Goal: Information Seeking & Learning: Learn about a topic

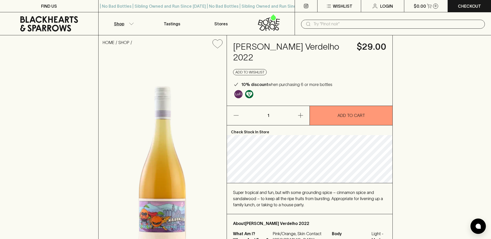
click at [121, 25] on p "Shop" at bounding box center [119, 24] width 10 height 6
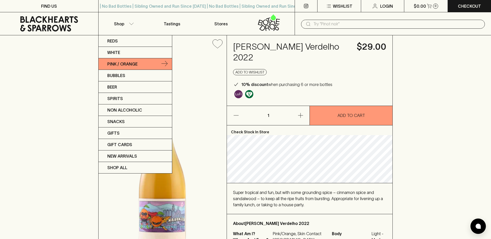
click at [125, 65] on p "Pink / Orange" at bounding box center [122, 64] width 30 height 6
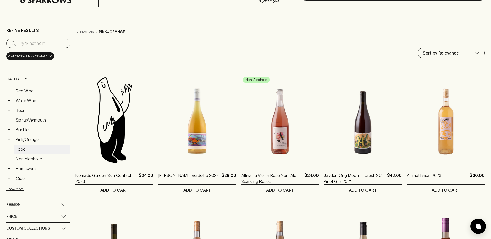
scroll to position [25, 0]
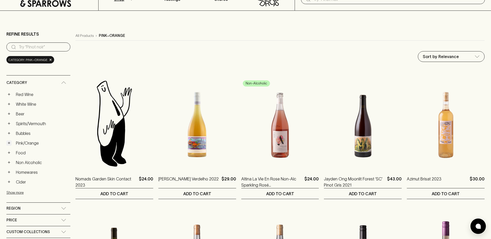
click at [8, 145] on button "+" at bounding box center [8, 143] width 5 height 5
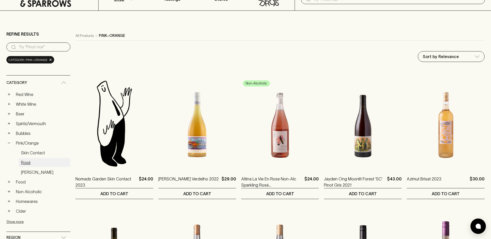
click at [26, 162] on link "Rosé" at bounding box center [45, 162] width 52 height 9
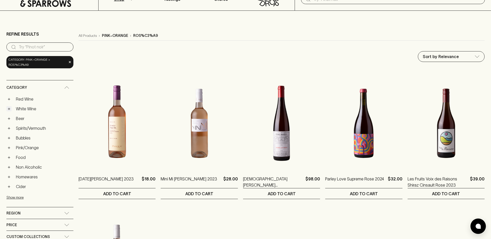
click at [8, 110] on button "+" at bounding box center [8, 108] width 5 height 5
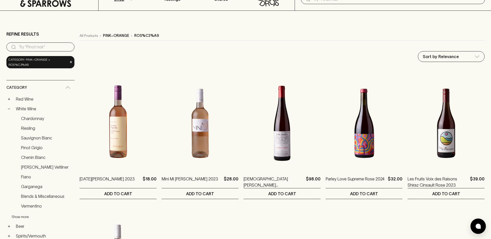
click at [18, 217] on button "Show more" at bounding box center [45, 217] width 67 height 11
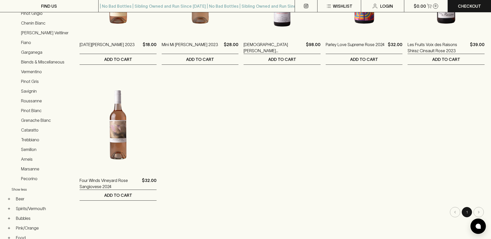
scroll to position [160, 0]
click at [24, 191] on button "Show less" at bounding box center [45, 189] width 67 height 11
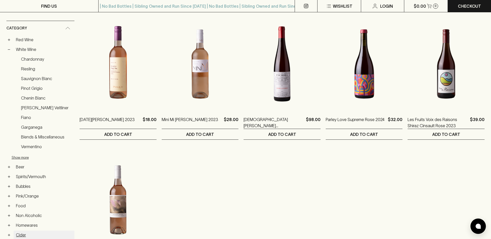
scroll to position [0, 0]
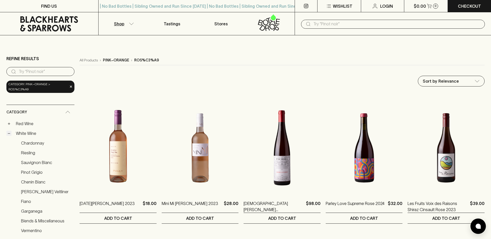
click at [9, 132] on button "−" at bounding box center [8, 133] width 5 height 5
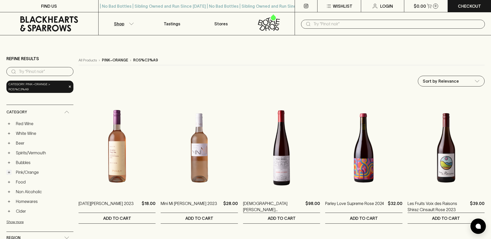
click at [10, 173] on button "+" at bounding box center [8, 172] width 5 height 5
click at [25, 200] on link "Rosato" at bounding box center [46, 201] width 55 height 9
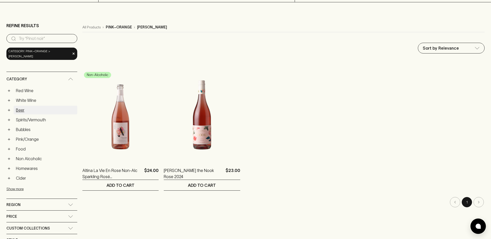
scroll to position [41, 0]
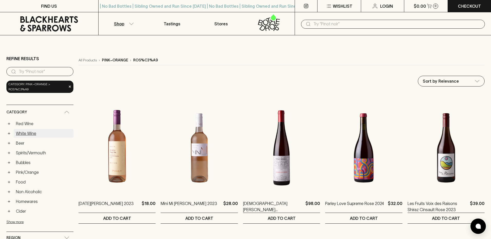
click at [28, 132] on link "White Wine" at bounding box center [44, 133] width 60 height 9
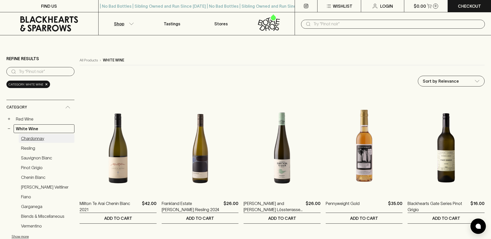
click at [27, 139] on link "Chardonnay" at bounding box center [47, 138] width 56 height 9
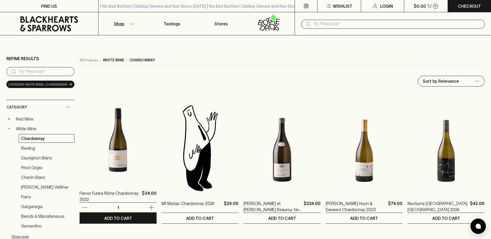
click at [116, 161] on img at bounding box center [117, 138] width 77 height 90
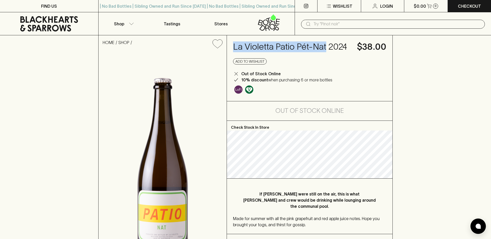
drag, startPoint x: 324, startPoint y: 46, endPoint x: 229, endPoint y: 46, distance: 95.4
click at [229, 46] on div "La Violetta Patio Pét-Nat 2024 $38.00 Add to wishlist Out of Stock Online 10% d…" at bounding box center [310, 68] width 166 height 66
copy h4 "La Violetta Patio Pét-Nat"
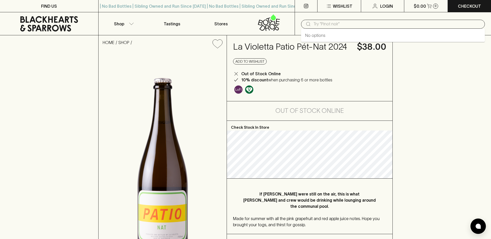
click at [316, 22] on input "text" at bounding box center [396, 24] width 167 height 8
type input "Luke Lambert"
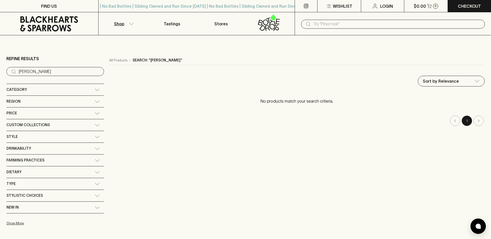
click at [26, 71] on input "Luke Lambert" at bounding box center [59, 72] width 81 height 8
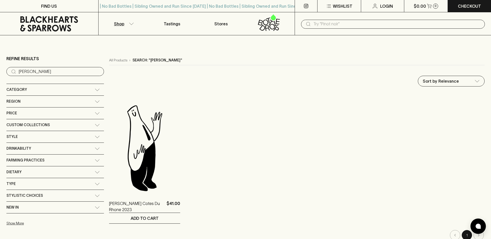
type input "Lambert"
click at [128, 24] on button "Shop" at bounding box center [122, 23] width 49 height 23
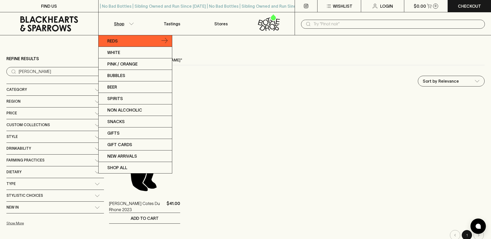
click at [124, 41] on link "Reds" at bounding box center [134, 41] width 73 height 12
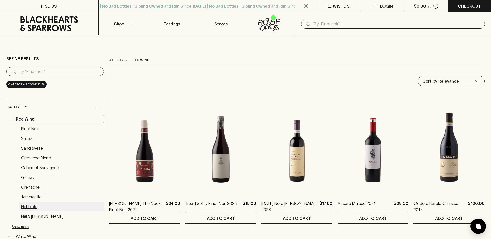
click at [34, 209] on link "Nebbiolo" at bounding box center [61, 207] width 85 height 9
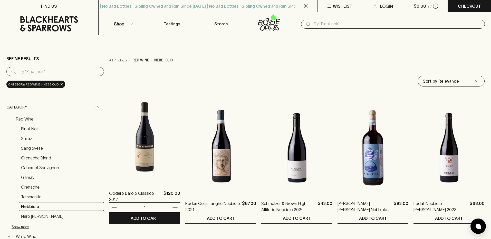
click at [123, 145] on img at bounding box center [144, 138] width 71 height 90
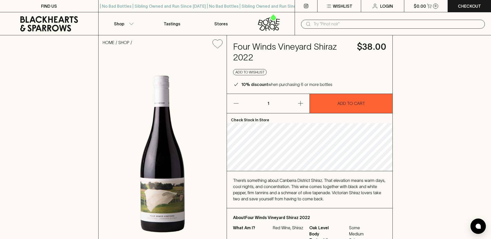
click at [244, 51] on h4 "Four Winds Vineyard Shiraz 2022" at bounding box center [292, 53] width 118 height 22
drag, startPoint x: 233, startPoint y: 46, endPoint x: 336, endPoint y: 47, distance: 102.3
click at [336, 47] on h4 "Four Winds Vineyard Shiraz 2022" at bounding box center [292, 53] width 118 height 22
copy h4 "Four Winds Vineyard Shiraz"
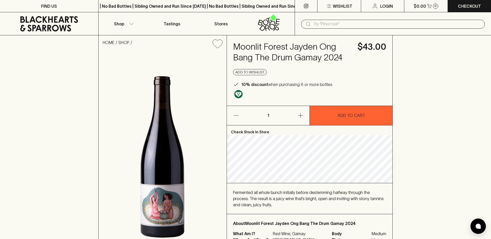
click at [246, 51] on h4 "Moonlit Forest Jayden Ong Bang The Drum Gamay 2024" at bounding box center [292, 53] width 118 height 22
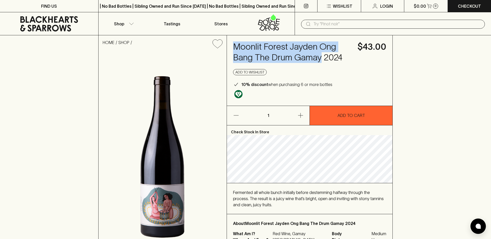
drag, startPoint x: 233, startPoint y: 46, endPoint x: 321, endPoint y: 61, distance: 89.7
click at [321, 61] on h4 "Moonlit Forest Jayden Ong Bang The Drum Gamay 2024" at bounding box center [292, 53] width 118 height 22
copy h4 "Moonlit Forest Jayden Ong Bang The Drum Gamay"
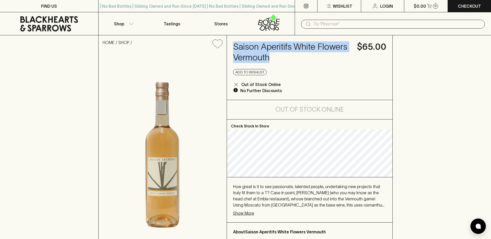
drag, startPoint x: 273, startPoint y: 57, endPoint x: 227, endPoint y: 44, distance: 47.1
click at [227, 44] on div "Saison Aperitifs White Flowers Vermouth $65.00 Add to wishlist Out of Stock Onl…" at bounding box center [310, 67] width 166 height 65
copy h4 "Saison Aperitifs White Flowers Vermouth"
click at [132, 25] on icon "button" at bounding box center [131, 24] width 5 height 3
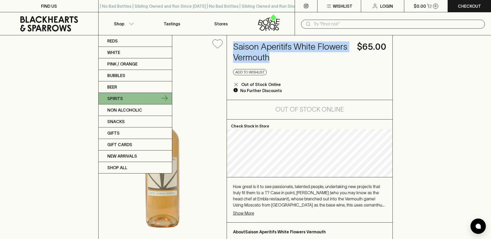
click at [140, 99] on link "Spirits" at bounding box center [134, 99] width 73 height 12
